Goal: Task Accomplishment & Management: Use online tool/utility

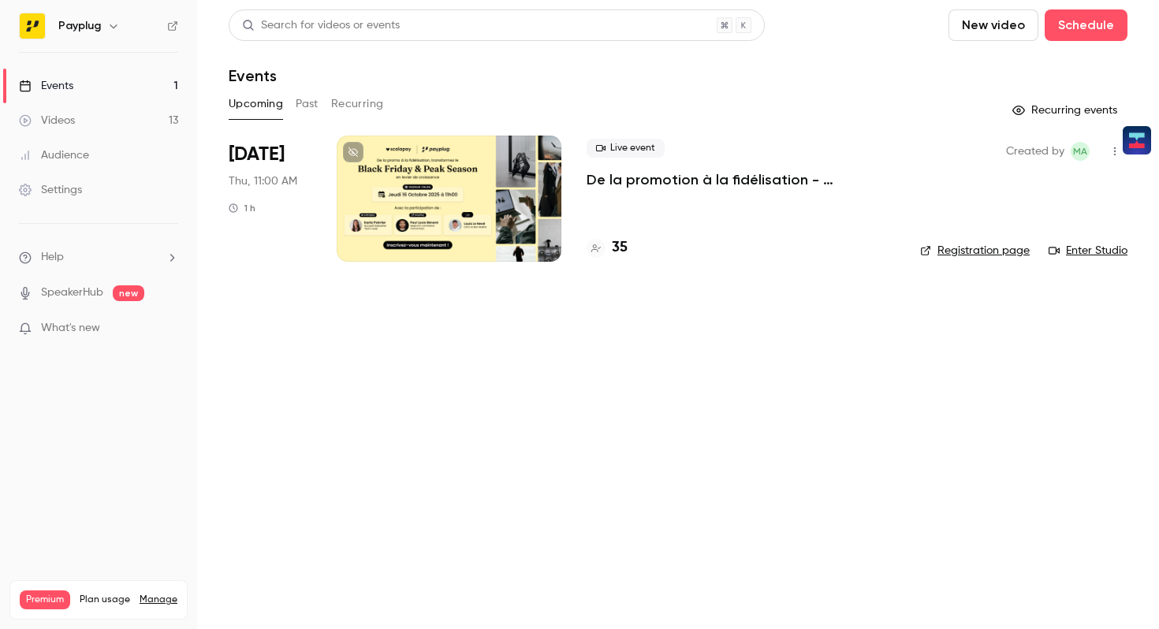
click at [487, 225] on div at bounding box center [449, 199] width 225 height 126
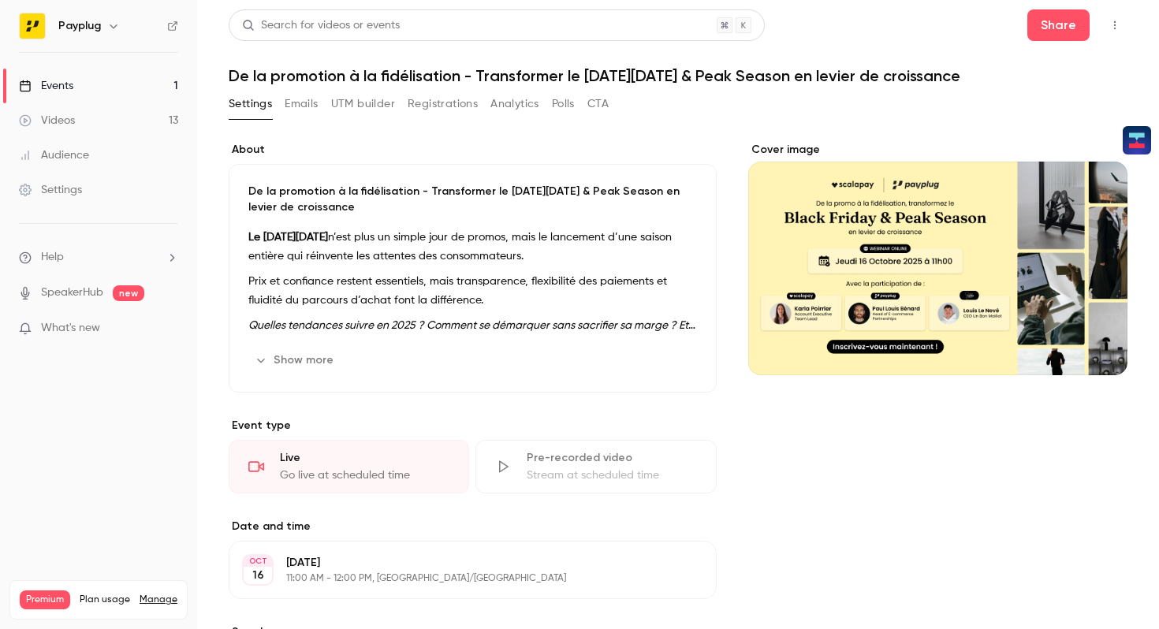
click at [444, 98] on button "Registrations" at bounding box center [443, 103] width 70 height 25
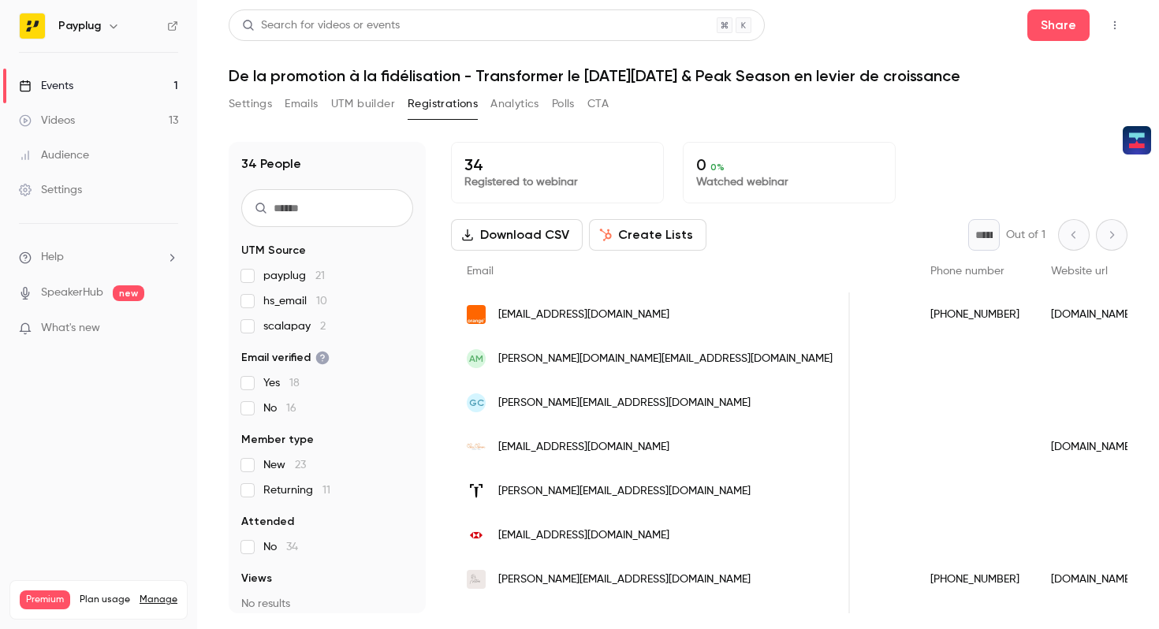
click at [122, 96] on link "Events 1" at bounding box center [98, 86] width 197 height 35
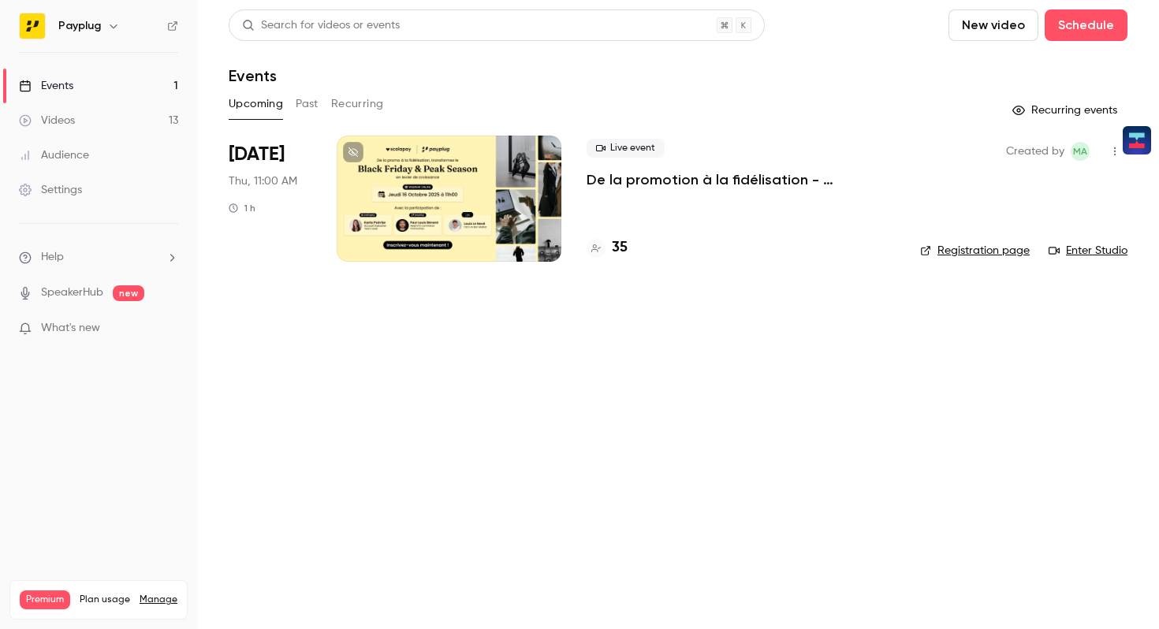
click at [416, 207] on div at bounding box center [449, 199] width 225 height 126
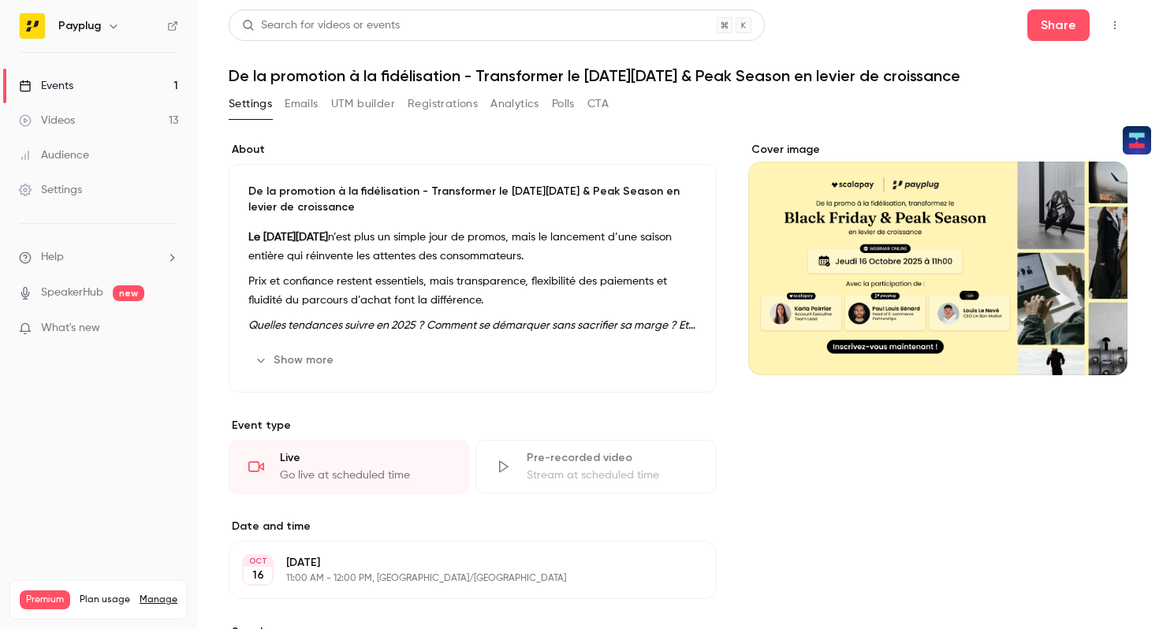
click at [110, 88] on link "Events 1" at bounding box center [98, 86] width 197 height 35
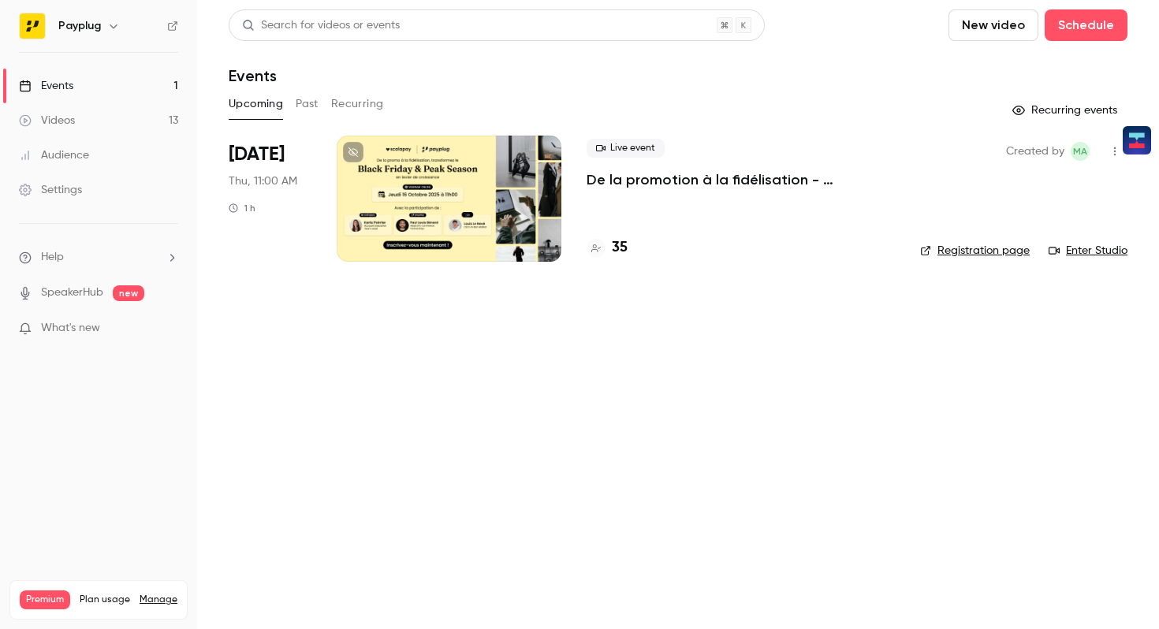
click at [450, 193] on div at bounding box center [449, 199] width 225 height 126
click at [318, 110] on button "Past" at bounding box center [307, 103] width 23 height 25
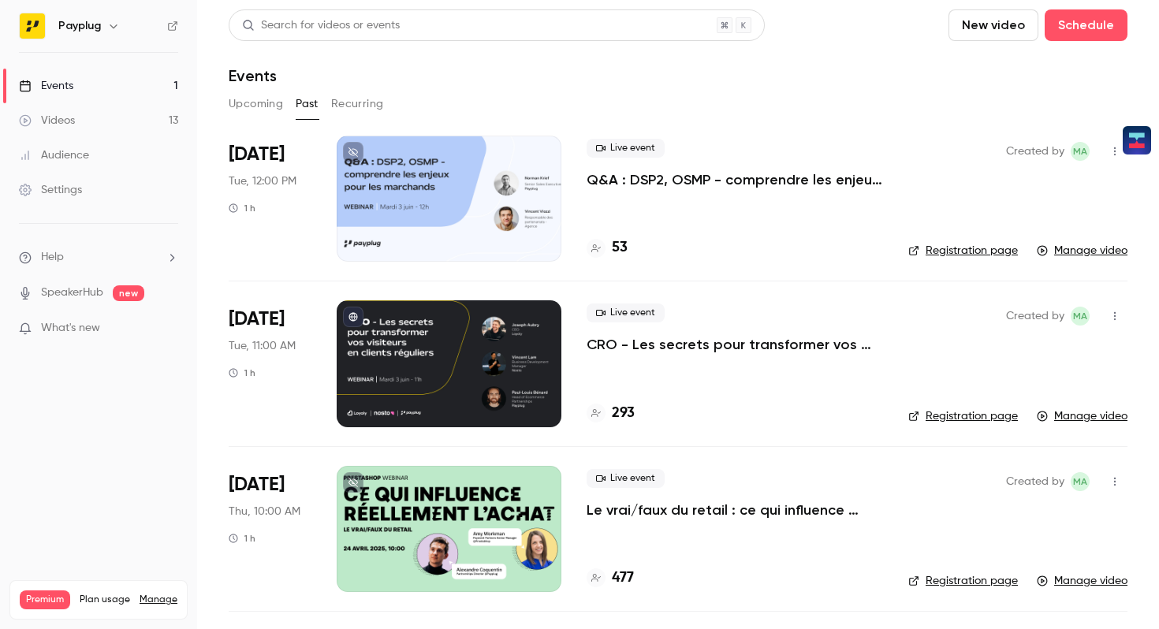
click at [135, 84] on link "Events 1" at bounding box center [98, 86] width 197 height 35
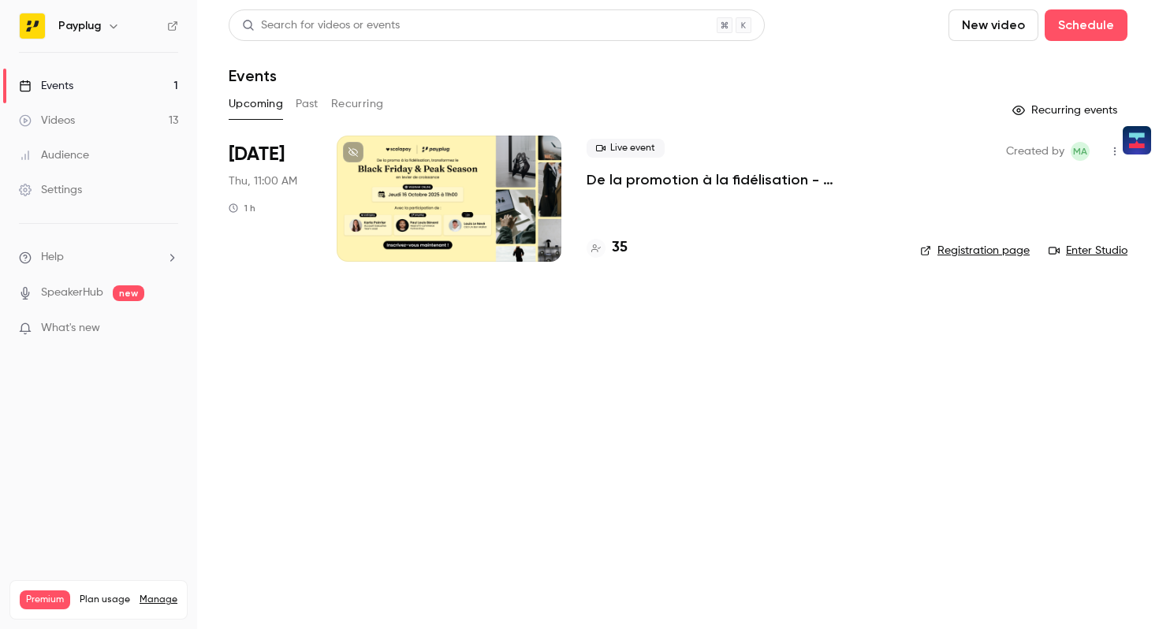
click at [439, 227] on div at bounding box center [449, 199] width 225 height 126
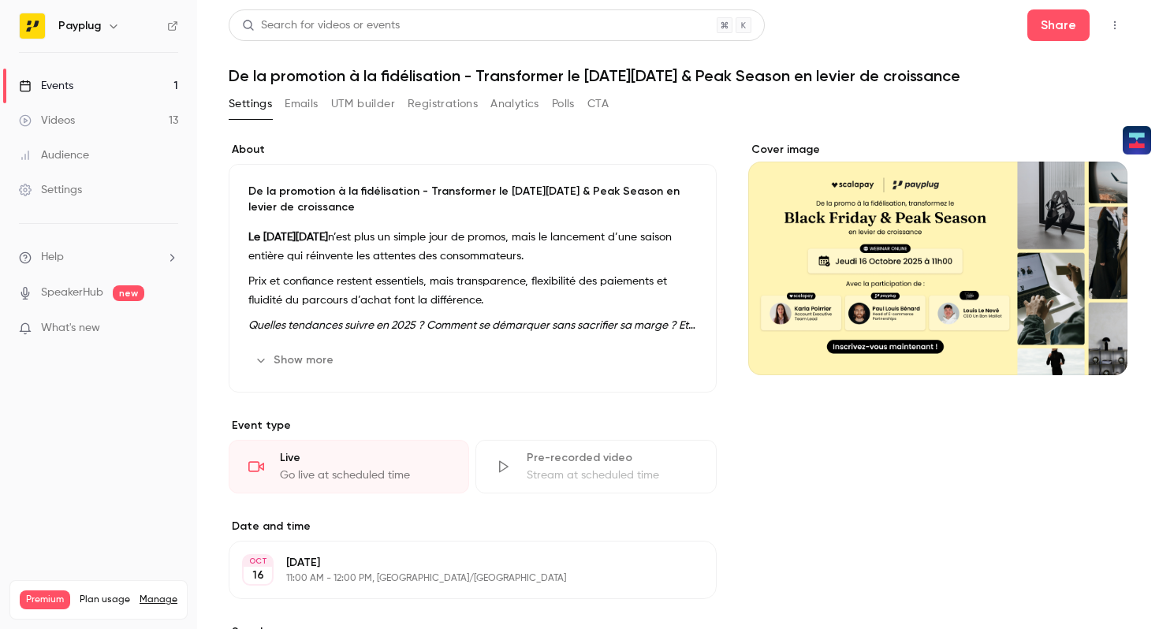
click at [364, 105] on button "UTM builder" at bounding box center [363, 103] width 64 height 25
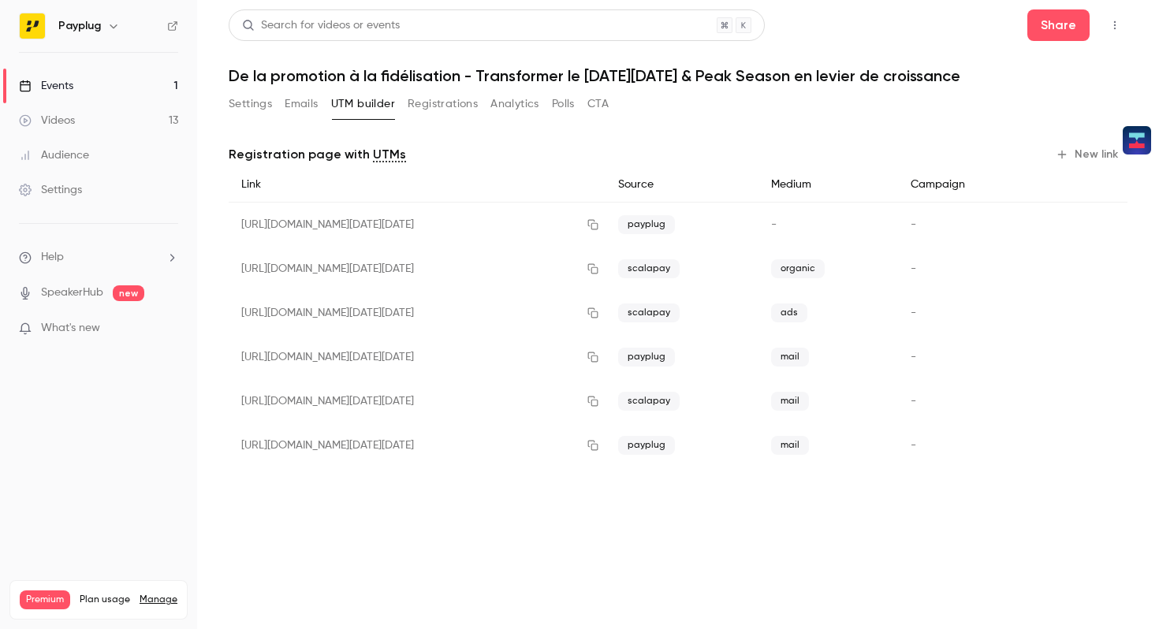
click at [418, 104] on button "Registrations" at bounding box center [443, 103] width 70 height 25
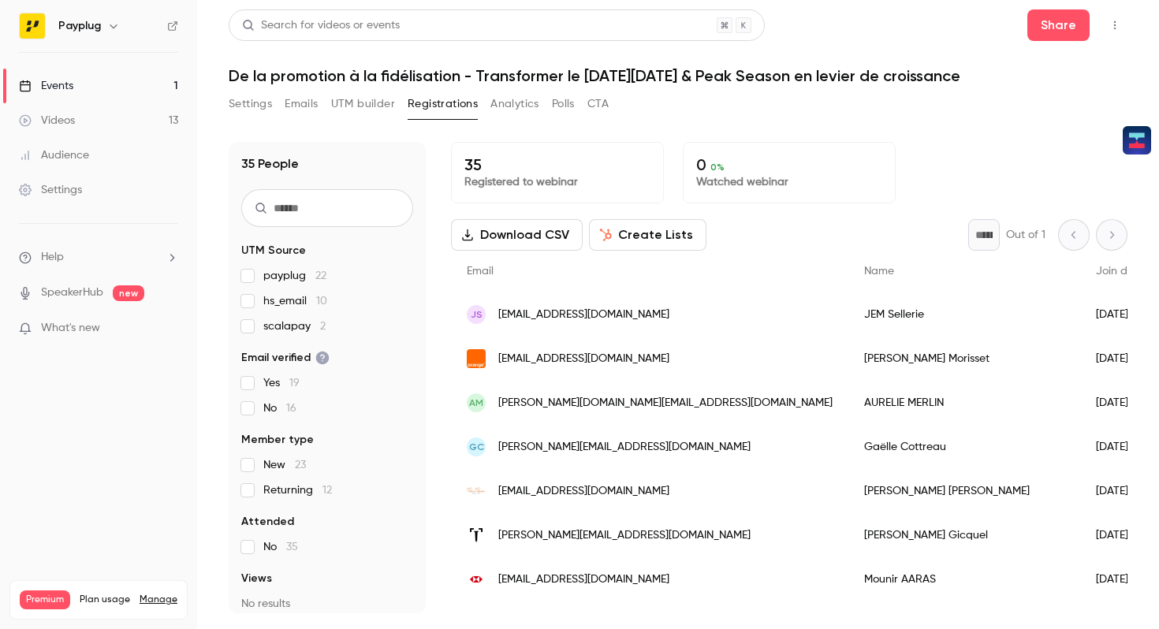
click at [629, 244] on button "Create Lists" at bounding box center [647, 235] width 117 height 32
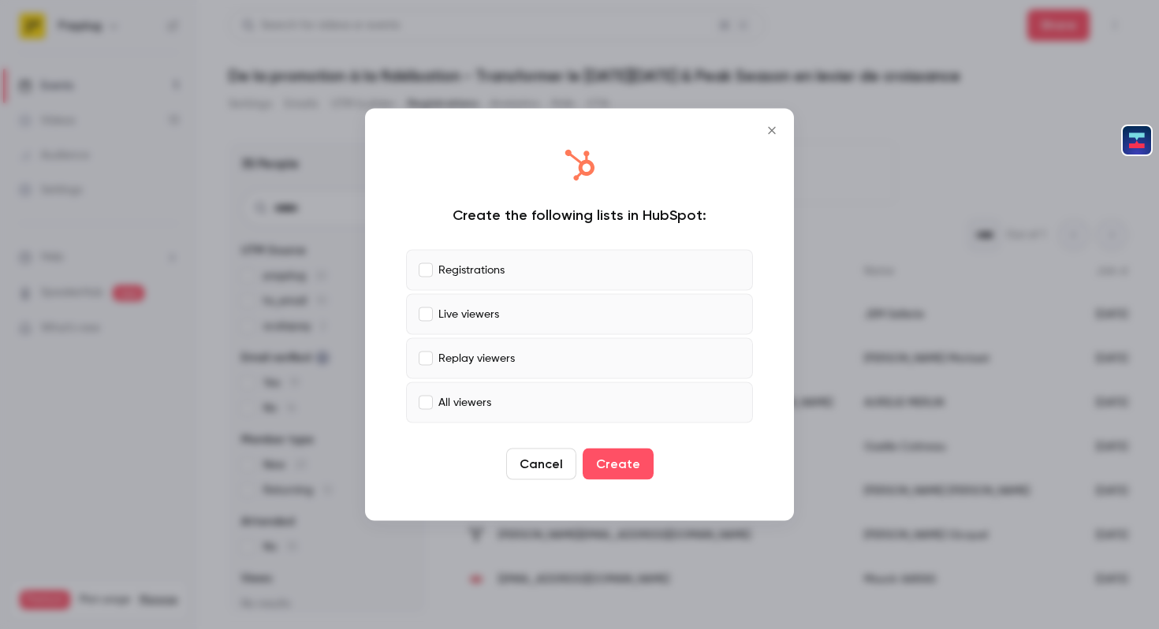
click at [629, 244] on div "Create the following lists in HubSpot: Registrations Live viewers Replay viewer…" at bounding box center [579, 315] width 397 height 381
click at [420, 203] on div "Create the following lists in HubSpot: Registrations Live viewers Replay viewer…" at bounding box center [579, 315] width 397 height 381
click at [416, 315] on label "Live viewers" at bounding box center [579, 314] width 347 height 41
click at [618, 464] on button "Create" at bounding box center [618, 465] width 71 height 32
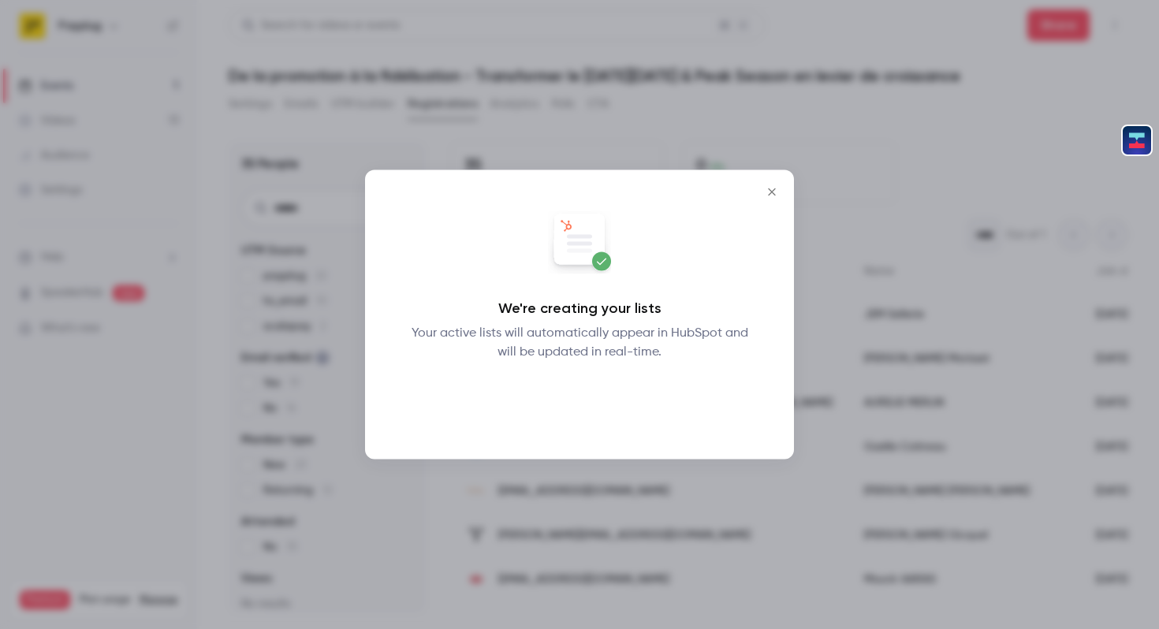
click at [582, 389] on button "Okay" at bounding box center [580, 403] width 58 height 32
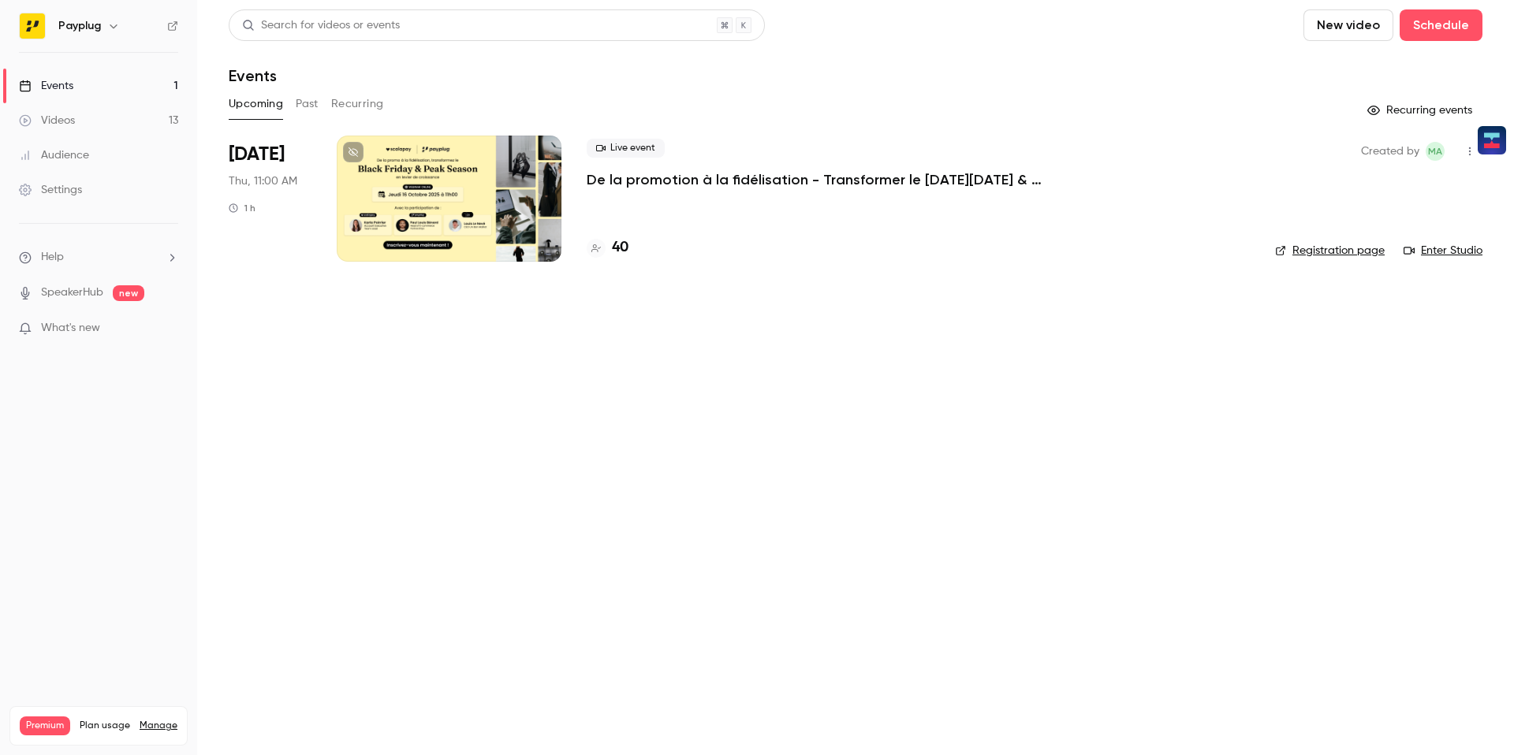
click at [480, 209] on div at bounding box center [449, 199] width 225 height 126
